Goal: Navigation & Orientation: Find specific page/section

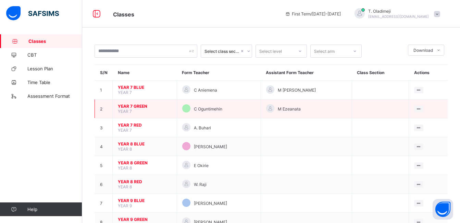
click at [139, 104] on span "YEAR 7 GREEN" at bounding box center [145, 105] width 54 height 5
